Goal: Task Accomplishment & Management: Manage account settings

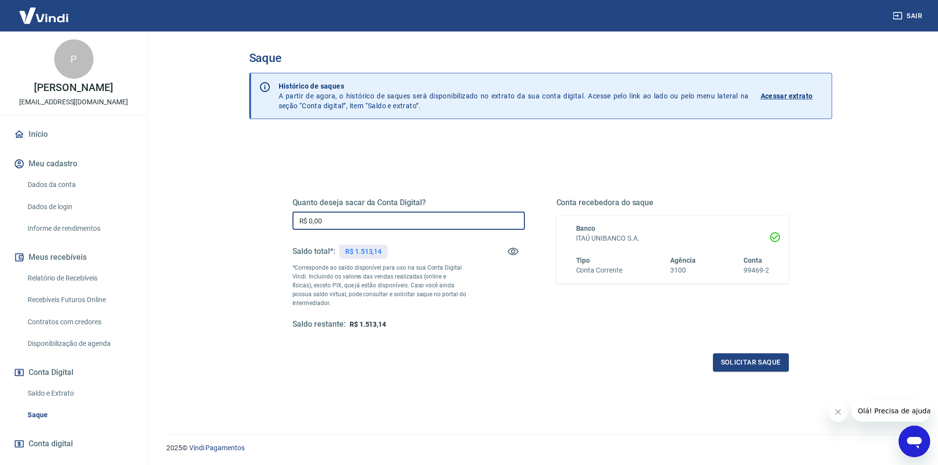
click at [356, 226] on input "R$ 0,00" at bounding box center [409, 221] width 232 height 18
type input "R$ 1.513,14"
click at [723, 364] on button "Solicitar saque" at bounding box center [751, 363] width 76 height 18
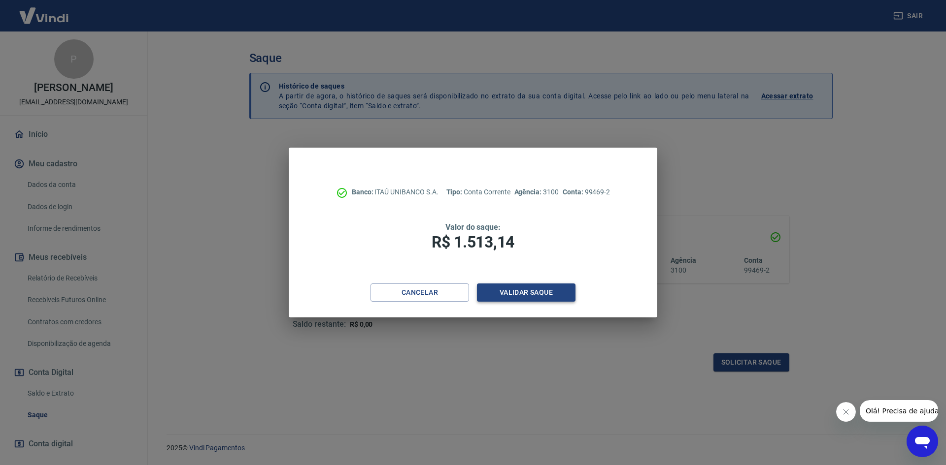
click at [547, 289] on button "Validar saque" at bounding box center [526, 293] width 98 height 18
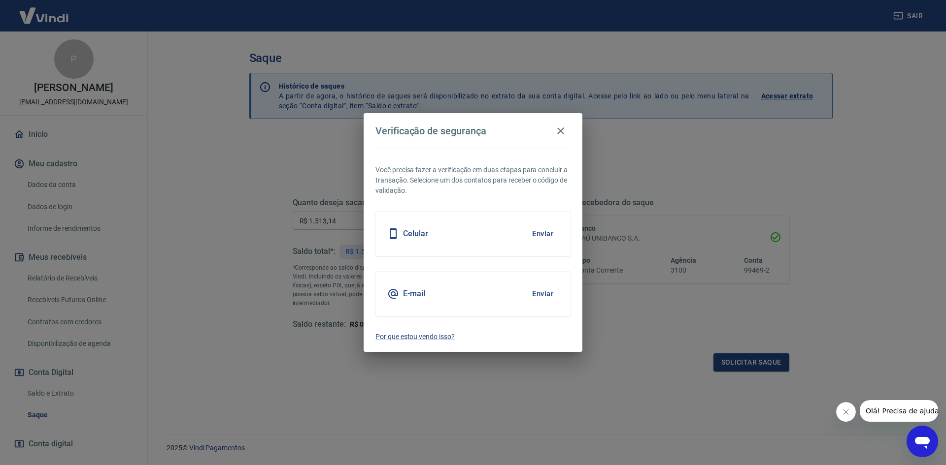
click at [541, 288] on button "Enviar" at bounding box center [542, 294] width 32 height 21
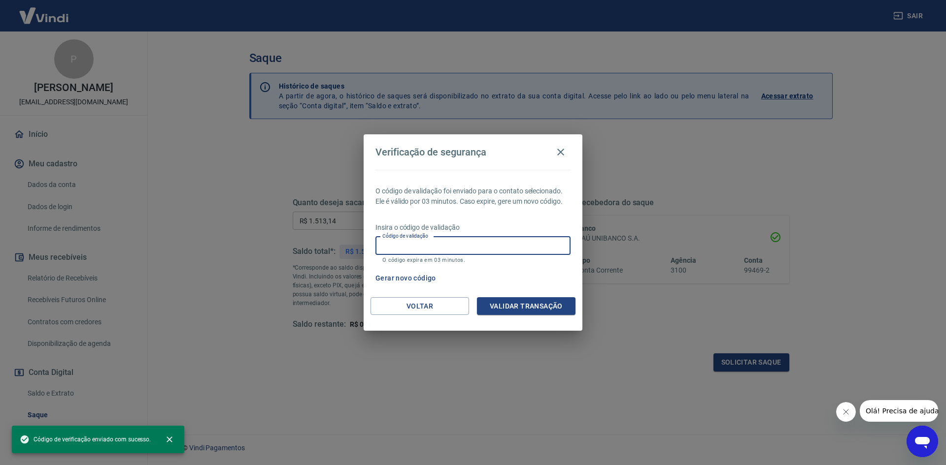
click at [448, 245] on input "Código de validação" at bounding box center [472, 246] width 195 height 18
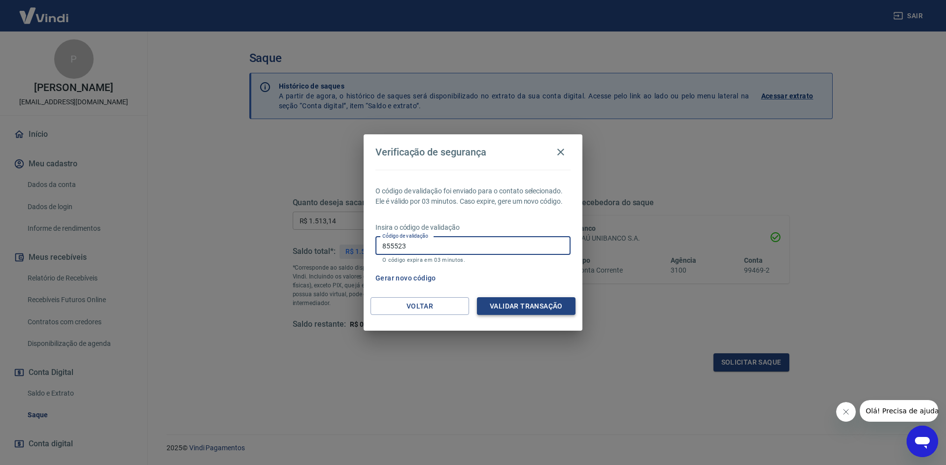
type input "855523"
click at [520, 299] on button "Validar transação" at bounding box center [526, 306] width 98 height 18
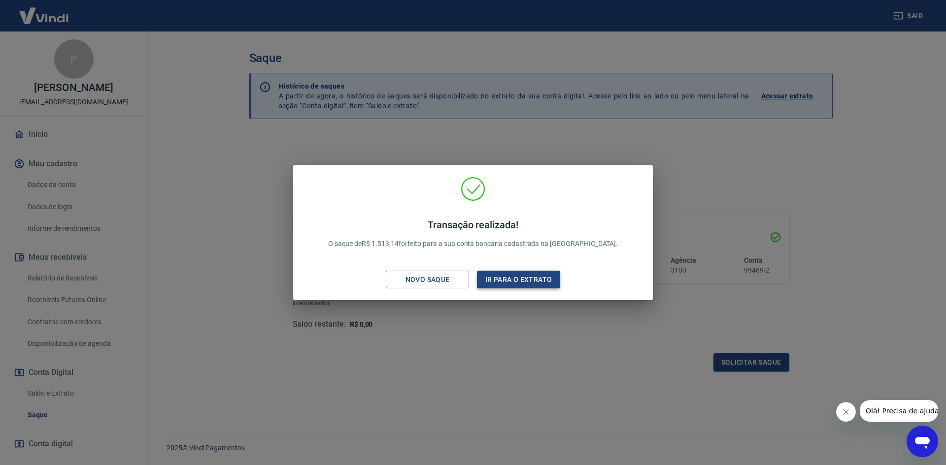
click at [520, 282] on button "Ir para o extrato" at bounding box center [518, 280] width 83 height 18
